Goal: Task Accomplishment & Management: Use online tool/utility

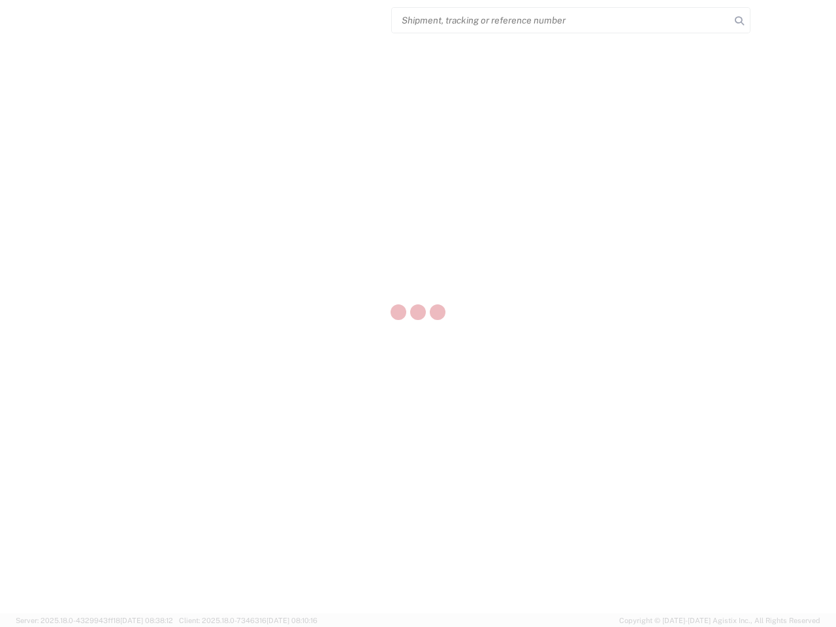
select select "US"
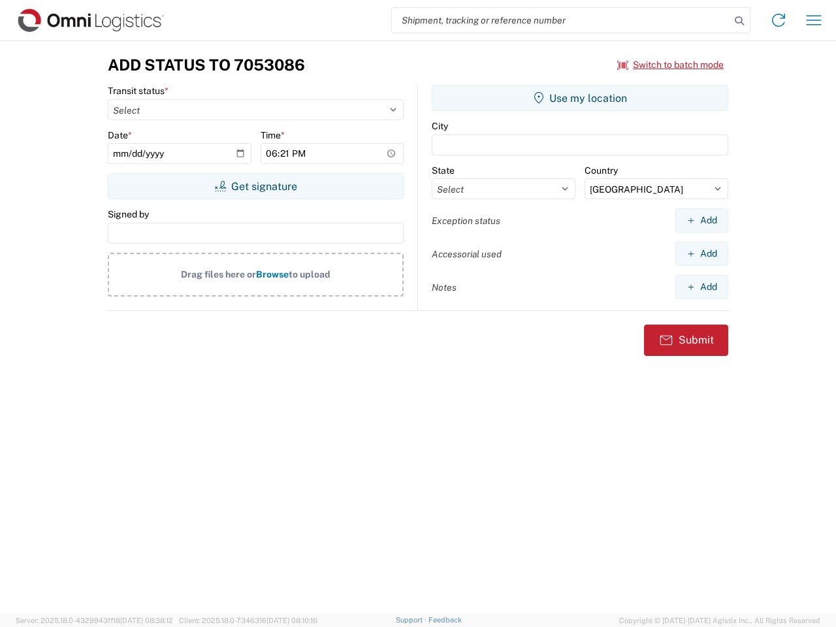
click at [561, 20] on input "search" at bounding box center [561, 20] width 338 height 25
click at [740, 21] on icon at bounding box center [740, 21] width 18 height 18
click at [779, 20] on icon at bounding box center [778, 20] width 21 height 21
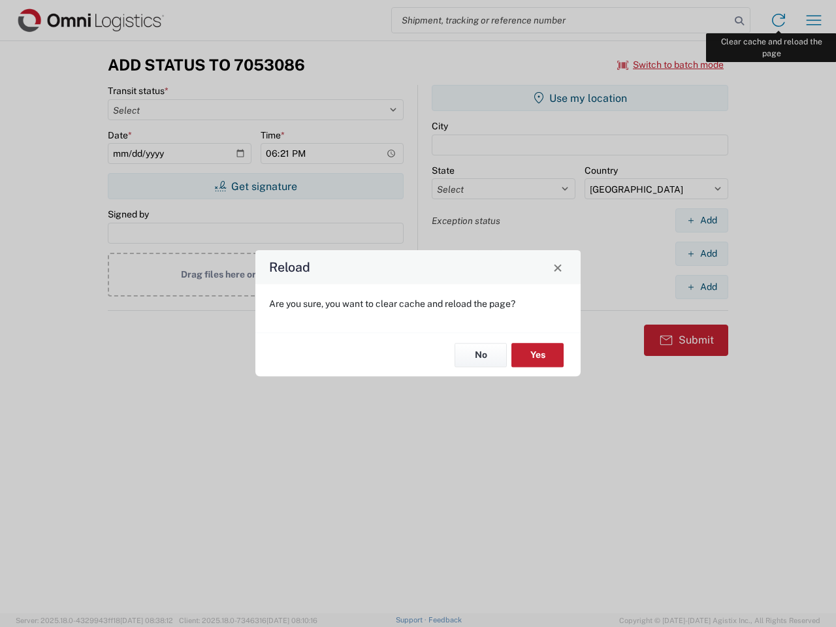
click at [814, 20] on div "Reload Are you sure, you want to clear cache and reload the page? No Yes" at bounding box center [418, 313] width 836 height 627
click at [671, 65] on div "Reload Are you sure, you want to clear cache and reload the page? No Yes" at bounding box center [418, 313] width 836 height 627
click at [256, 186] on div "Reload Are you sure, you want to clear cache and reload the page? No Yes" at bounding box center [418, 313] width 836 height 627
click at [580, 98] on div "Reload Are you sure, you want to clear cache and reload the page? No Yes" at bounding box center [418, 313] width 836 height 627
click at [702, 220] on div "Reload Are you sure, you want to clear cache and reload the page? No Yes" at bounding box center [418, 313] width 836 height 627
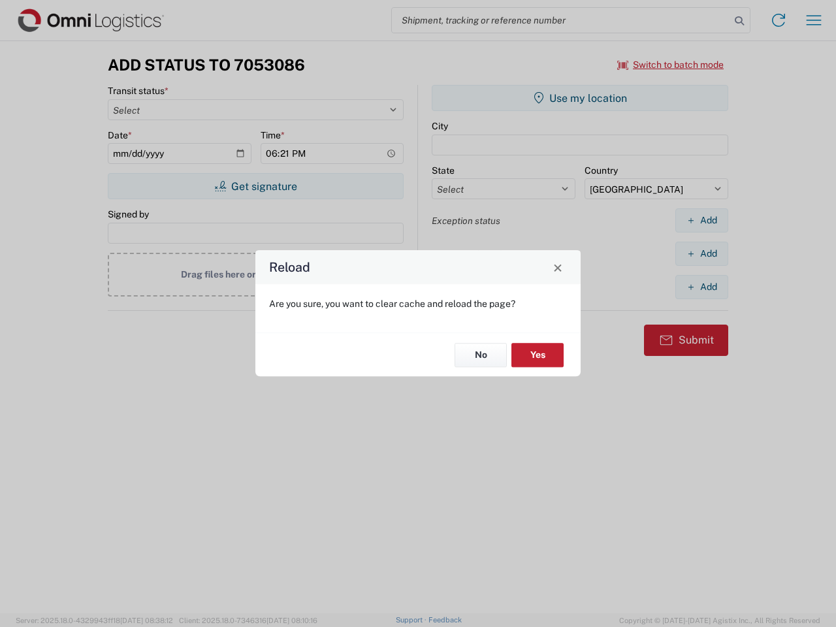
click at [702, 254] on div "Reload Are you sure, you want to clear cache and reload the page? No Yes" at bounding box center [418, 313] width 836 height 627
click at [702, 287] on div "Reload Are you sure, you want to clear cache and reload the page? No Yes" at bounding box center [418, 313] width 836 height 627
